Goal: Task Accomplishment & Management: Use online tool/utility

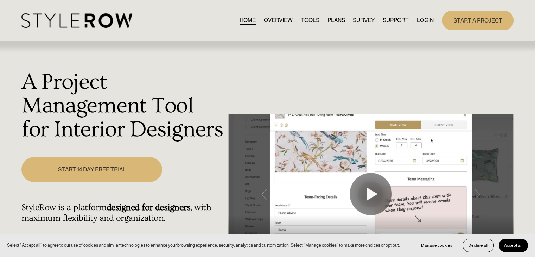
click at [401, 22] on link "LOGIN" at bounding box center [425, 19] width 17 height 9
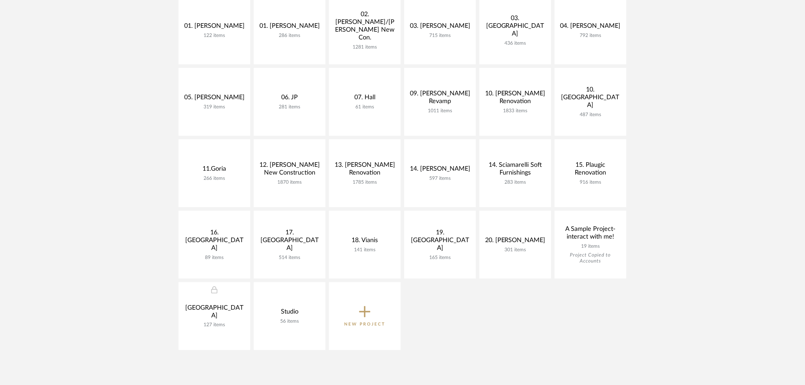
scroll to position [211, 0]
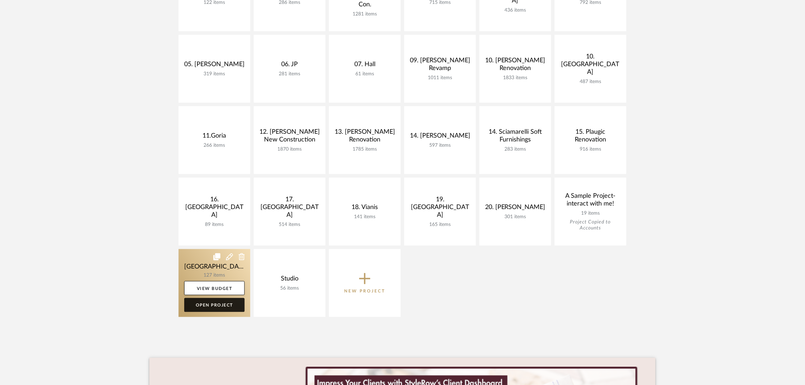
click at [227, 302] on link "Open Project" at bounding box center [214, 305] width 60 height 14
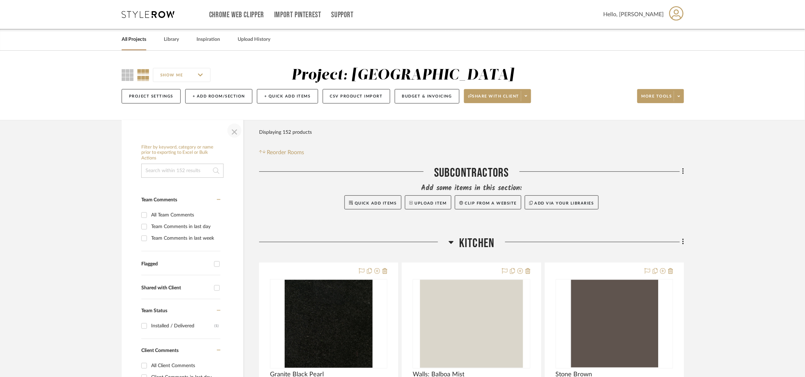
click at [232, 130] on span "button" at bounding box center [234, 130] width 17 height 17
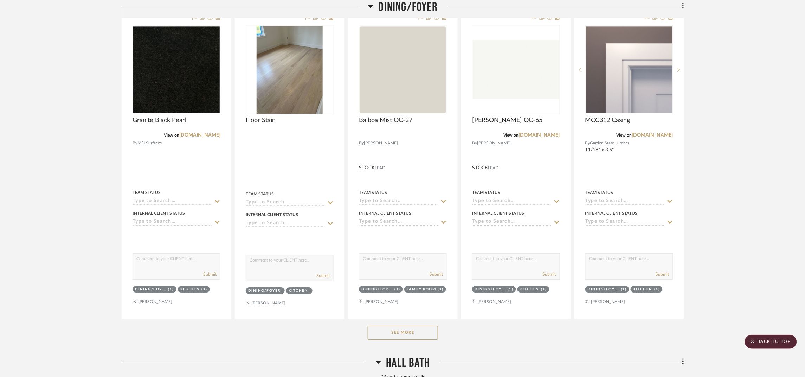
scroll to position [633, 0]
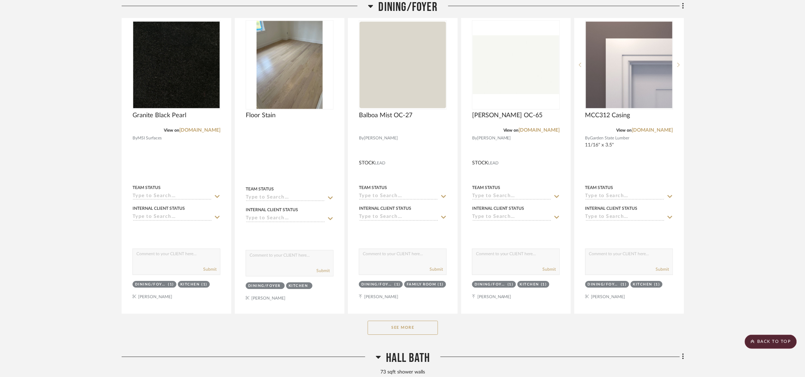
click at [417, 329] on button "See More" at bounding box center [403, 327] width 70 height 14
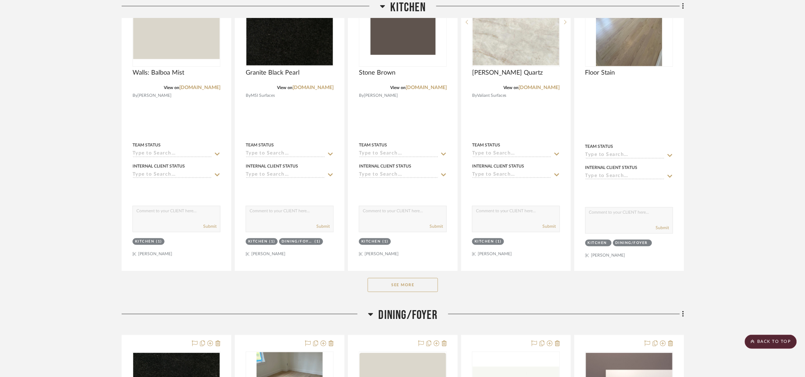
scroll to position [211, 0]
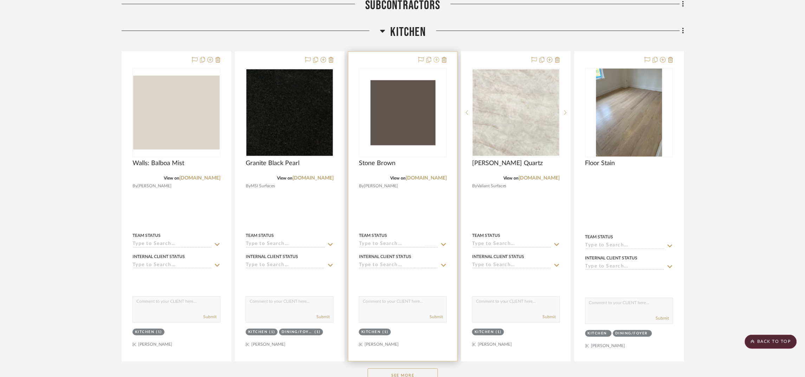
click at [438, 59] on icon at bounding box center [437, 60] width 6 height 6
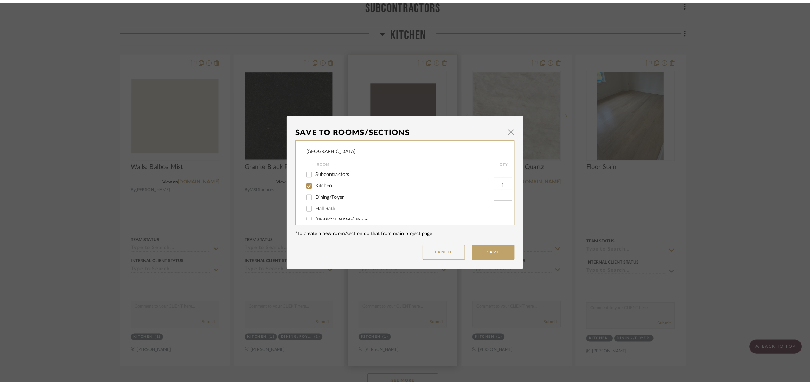
scroll to position [0, 0]
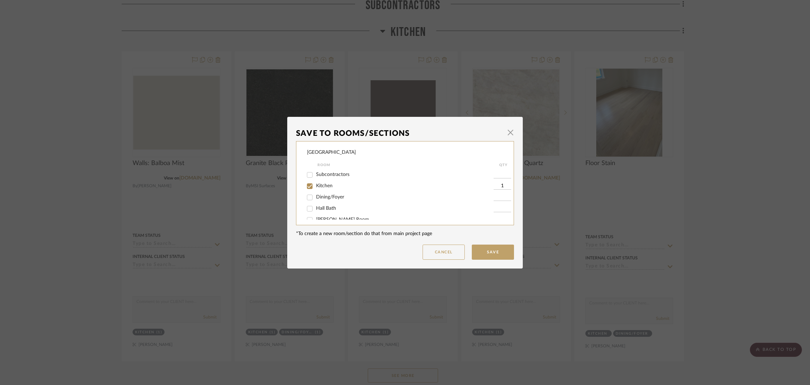
click at [316, 195] on span "Dining/Foyer" at bounding box center [330, 196] width 28 height 5
click at [315, 195] on input "Dining/Foyer" at bounding box center [309, 197] width 11 height 11
checkbox input "true"
type input "1"
click at [503, 253] on button "Save" at bounding box center [493, 251] width 42 height 15
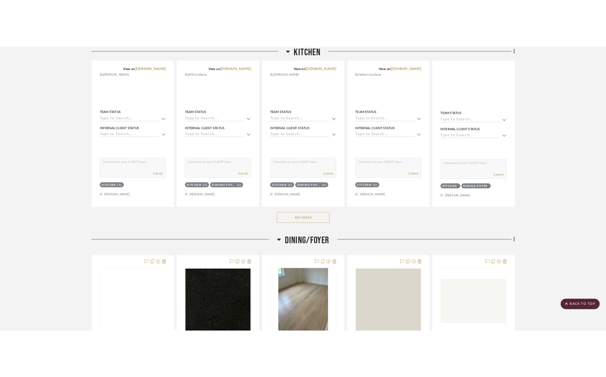
scroll to position [474, 0]
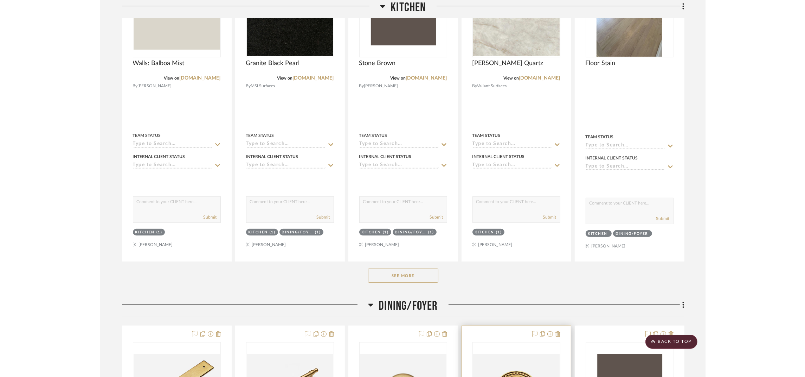
scroll to position [474, 0]
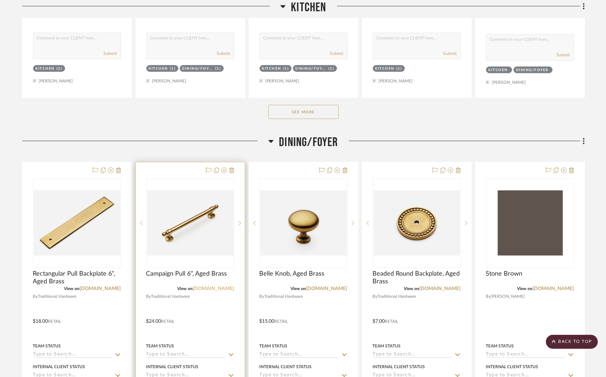
click at [227, 287] on link "traditionhardware.com" at bounding box center [213, 288] width 41 height 5
click at [228, 289] on link "traditionhardware.com" at bounding box center [213, 288] width 41 height 5
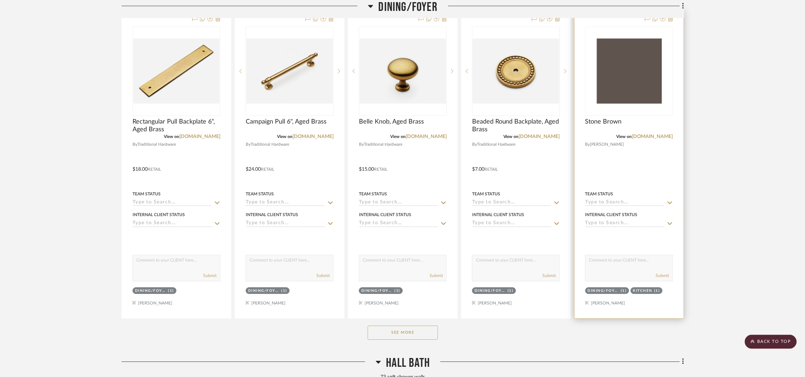
scroll to position [633, 0]
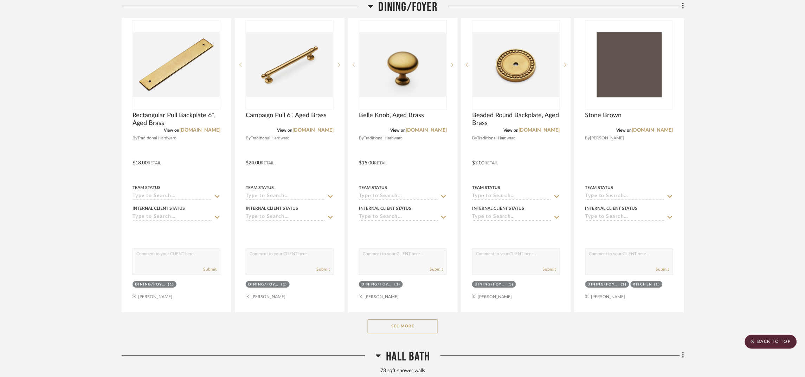
click at [425, 330] on button "See More" at bounding box center [403, 326] width 70 height 14
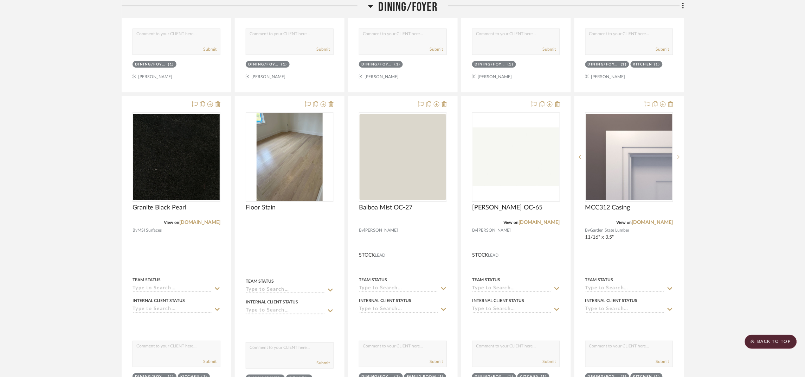
scroll to position [844, 0]
